Goal: Information Seeking & Learning: Check status

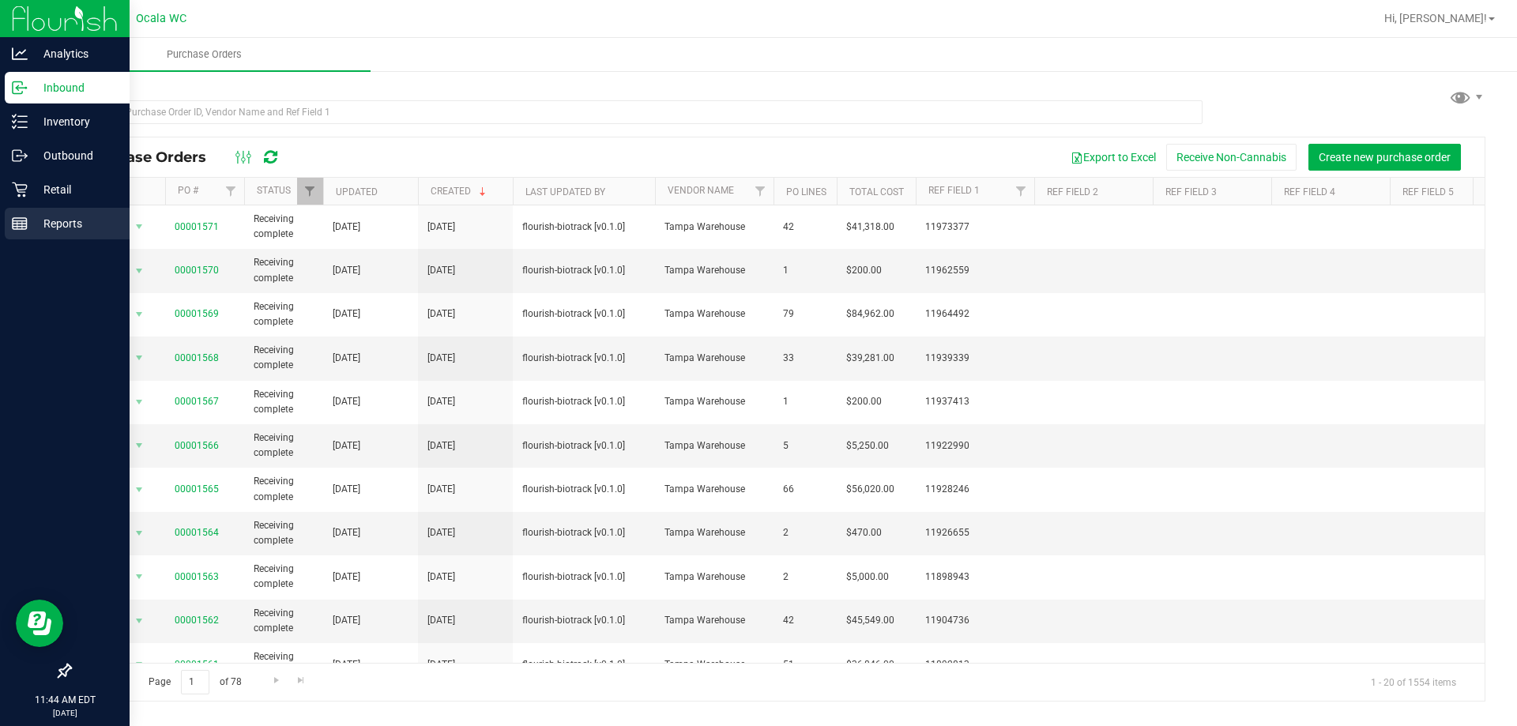
click at [23, 230] on icon at bounding box center [20, 224] width 16 height 16
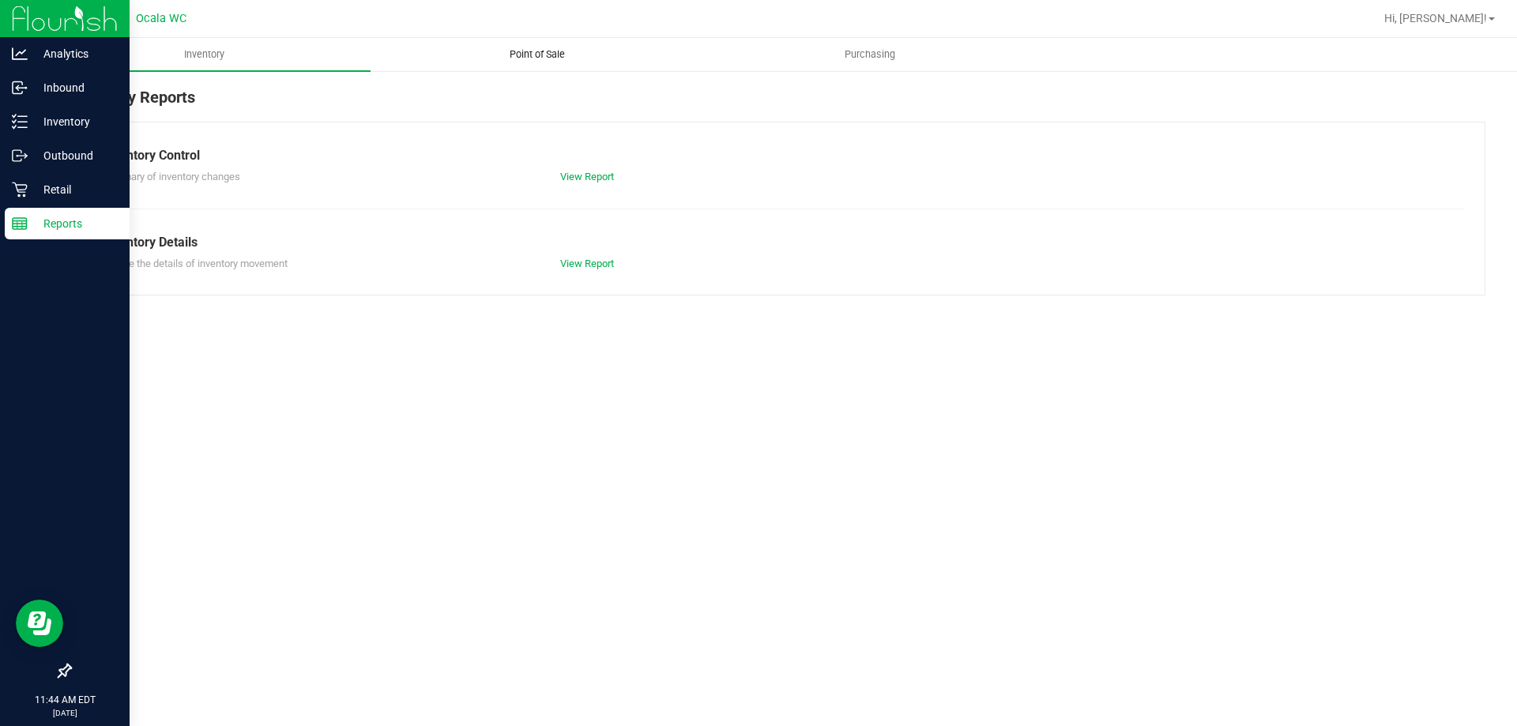
click at [528, 51] on span "Point of Sale" at bounding box center [537, 54] width 98 height 14
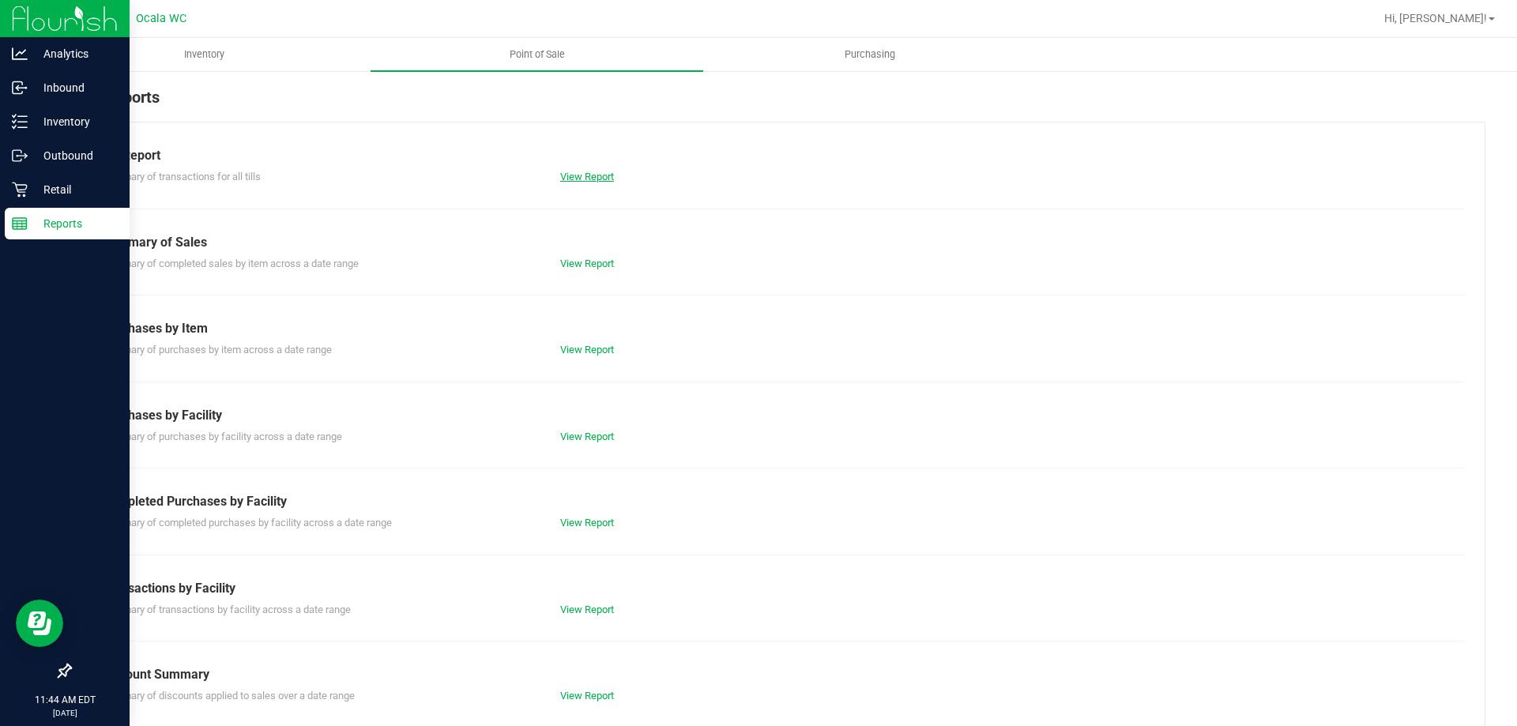
click at [564, 178] on link "View Report" at bounding box center [587, 177] width 54 height 12
